Goal: Information Seeking & Learning: Learn about a topic

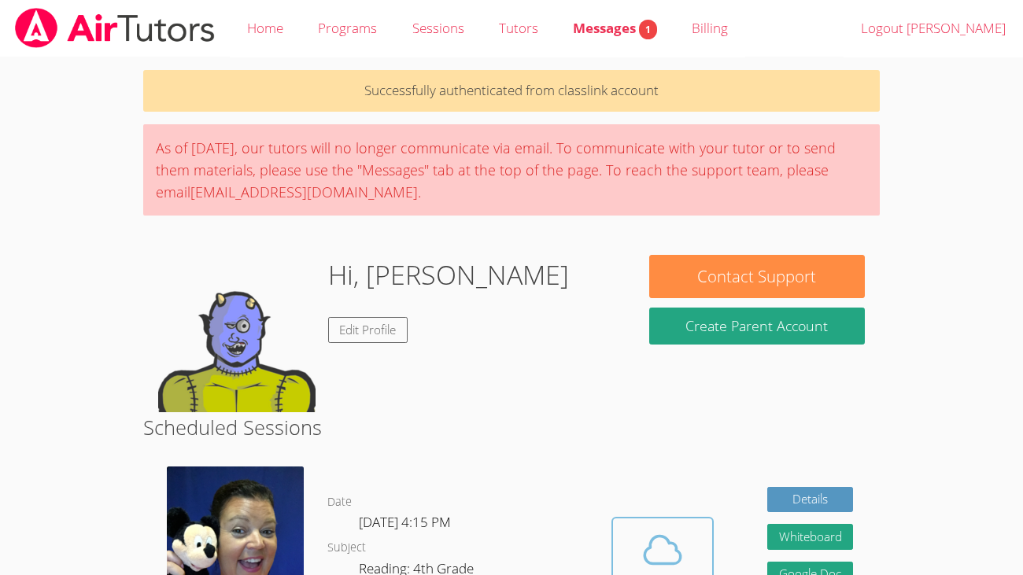
click at [655, 563] on icon at bounding box center [663, 551] width 36 height 28
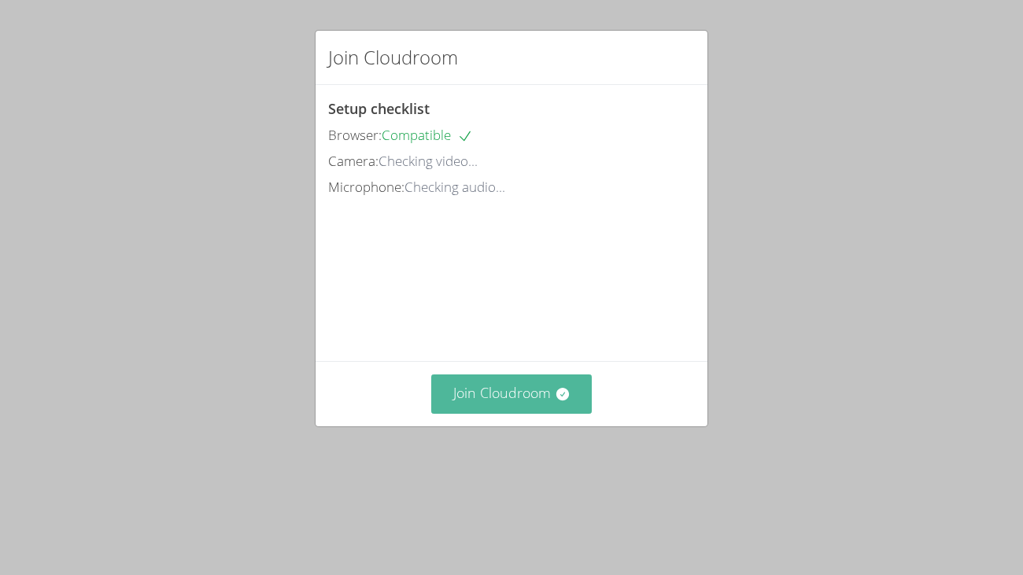
click at [529, 413] on button "Join Cloudroom" at bounding box center [511, 393] width 161 height 39
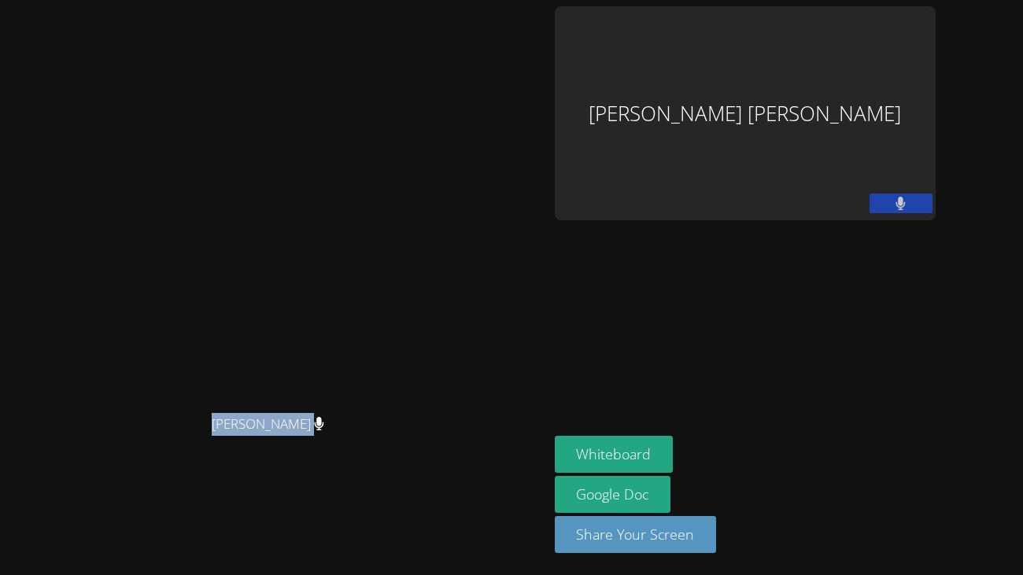
drag, startPoint x: 723, startPoint y: 227, endPoint x: 672, endPoint y: 242, distance: 53.3
click at [672, 242] on div "[PERSON_NAME] [PERSON_NAME] [PERSON_NAME] [PERSON_NAME] Whiteboard Google Doc S…" at bounding box center [511, 287] width 1023 height 575
click at [542, 163] on div "[PERSON_NAME]" at bounding box center [274, 255] width 536 height 301
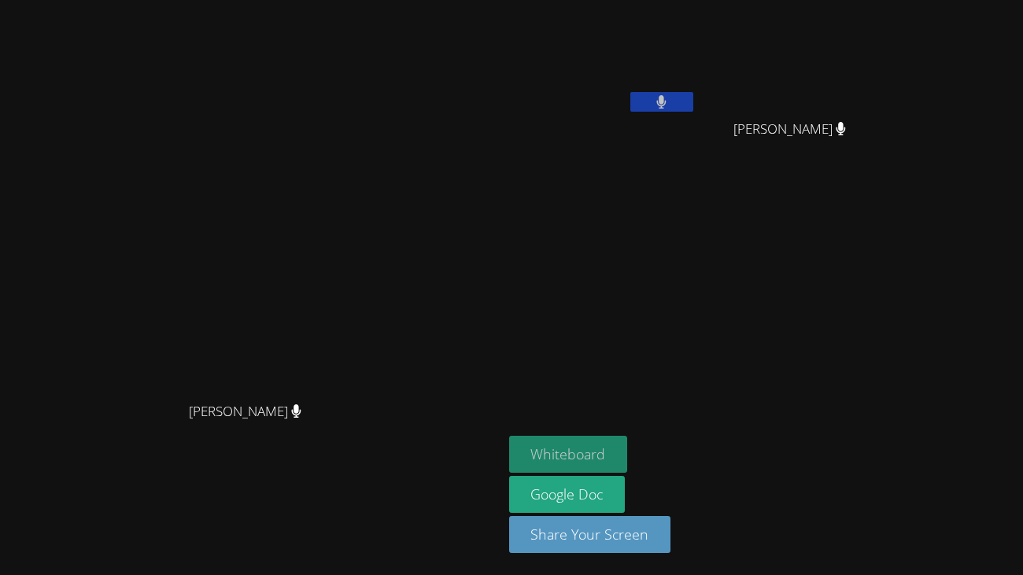
click at [628, 456] on button "Whiteboard" at bounding box center [568, 454] width 119 height 37
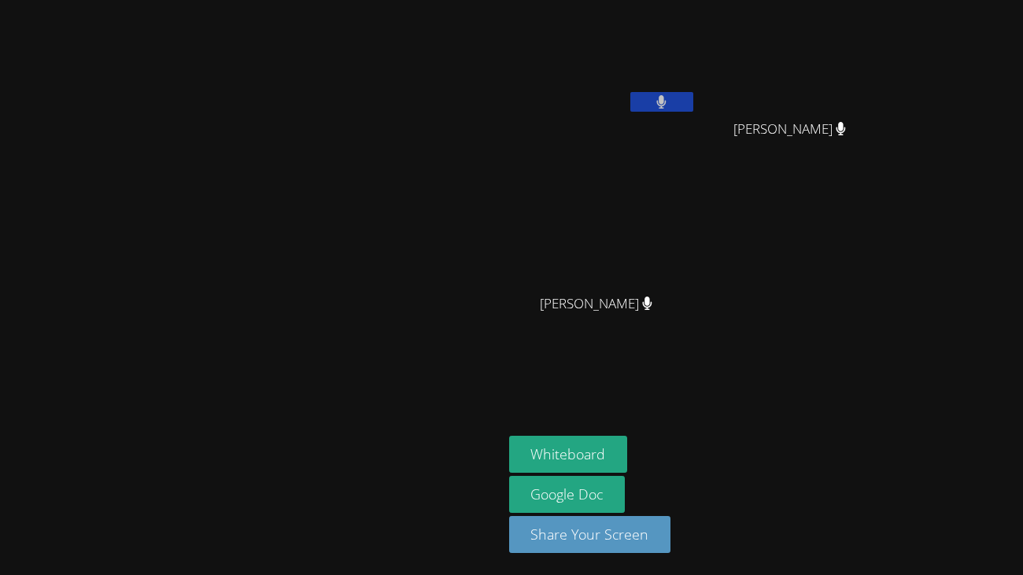
click at [369, 226] on video at bounding box center [251, 255] width 236 height 275
click at [496, 366] on div "[PERSON_NAME]" at bounding box center [251, 255] width 490 height 275
click at [615, 400] on aside "[PERSON_NAME] [PERSON_NAME] [PERSON_NAME] [PERSON_NAME] [PERSON_NAME] [PERSON_N…" at bounding box center [699, 287] width 393 height 575
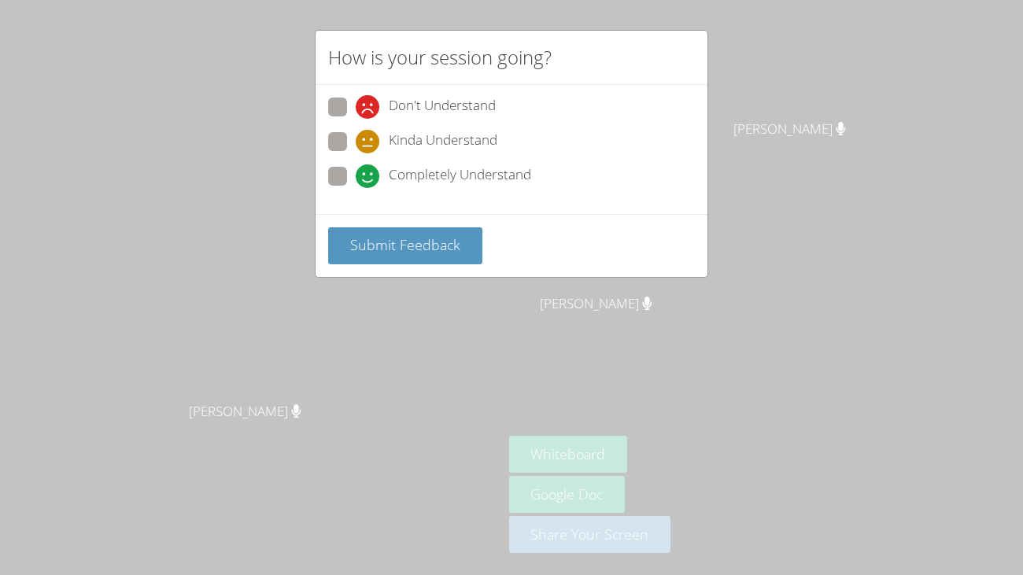
click at [356, 188] on span at bounding box center [356, 188] width 0 height 0
click at [356, 179] on input "Completely Understand" at bounding box center [362, 173] width 13 height 13
radio input "true"
click at [389, 243] on span "Submit Feedback" at bounding box center [405, 244] width 110 height 19
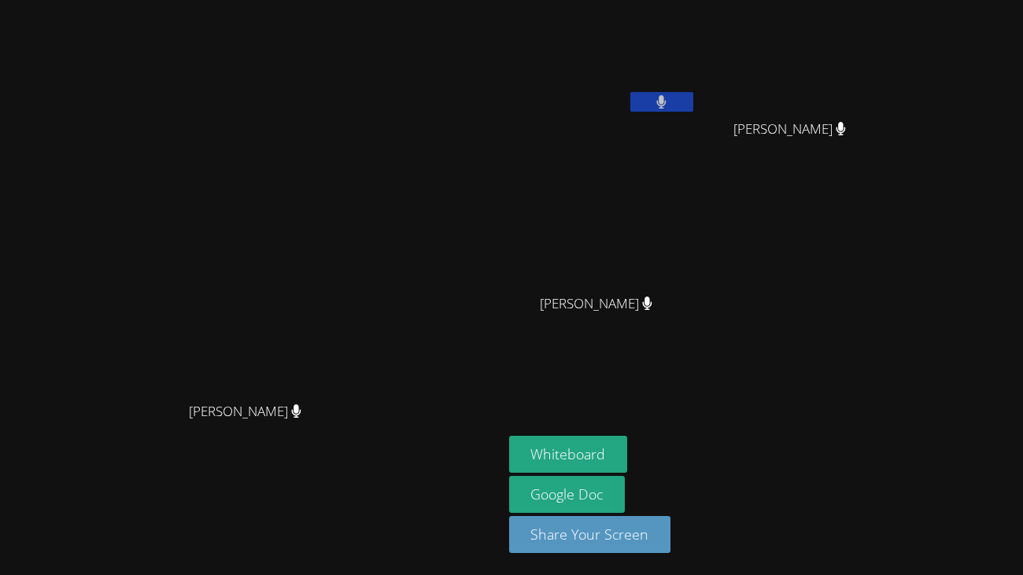
click at [335, 211] on video at bounding box center [251, 255] width 236 height 275
click at [496, 216] on div "[PERSON_NAME]" at bounding box center [251, 255] width 490 height 275
